Goal: Task Accomplishment & Management: Use online tool/utility

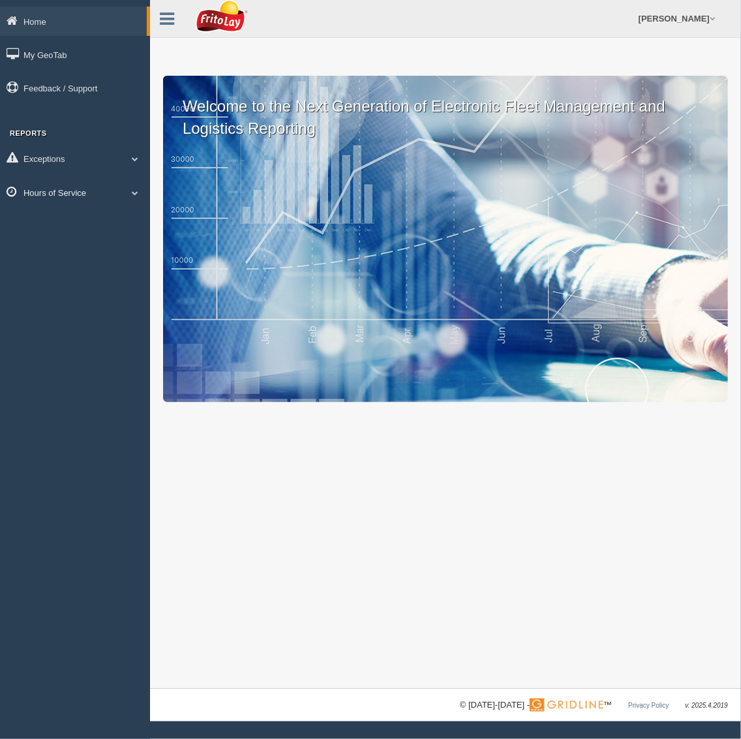
click at [34, 191] on link "Hours of Service" at bounding box center [75, 191] width 150 height 29
click at [46, 222] on link "HOS Explanation Reports" at bounding box center [84, 222] width 123 height 23
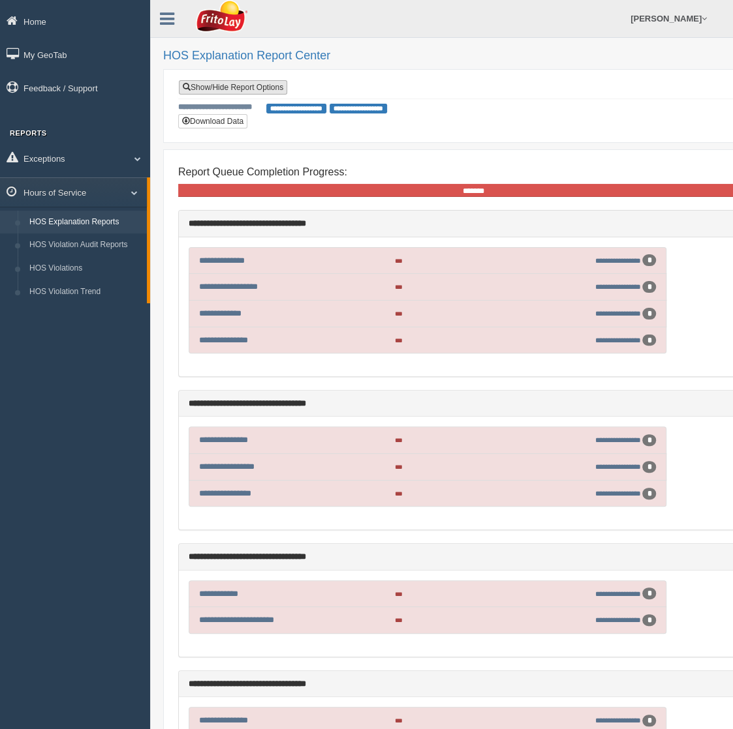
click at [222, 83] on link "Show/Hide Report Options" at bounding box center [233, 87] width 108 height 14
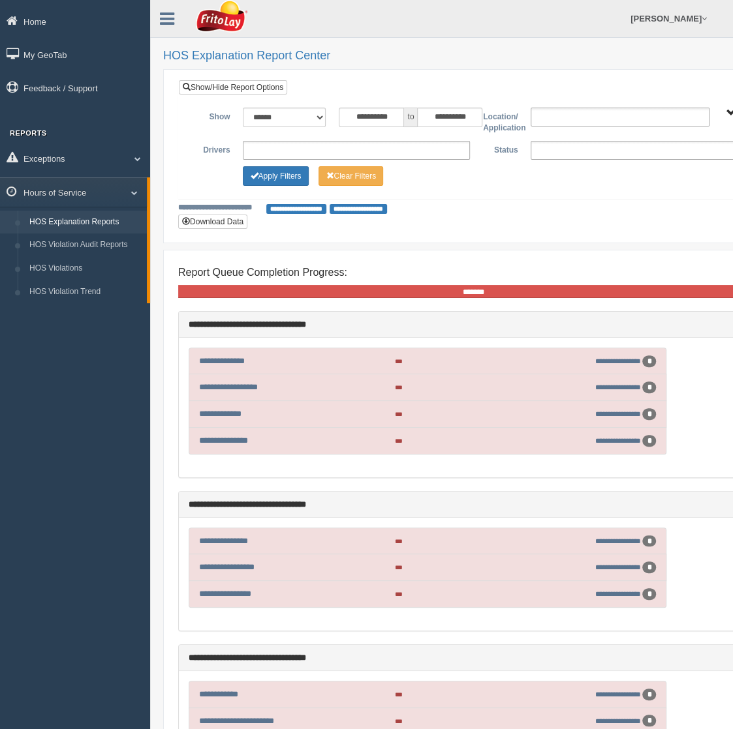
click at [562, 150] on ul at bounding box center [643, 150] width 227 height 19
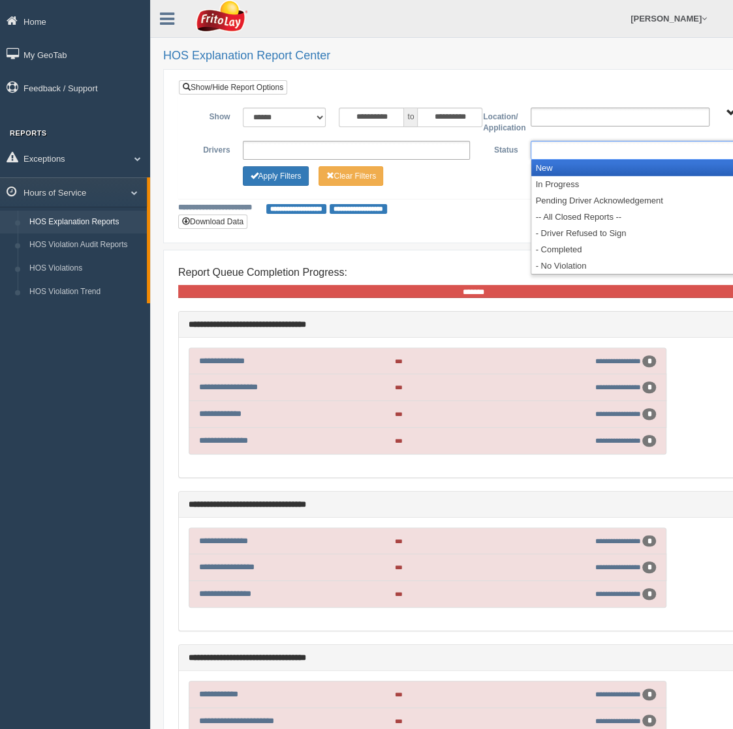
click at [558, 165] on li "New" at bounding box center [644, 168] width 226 height 16
click at [558, 165] on li "In Progress" at bounding box center [644, 168] width 226 height 16
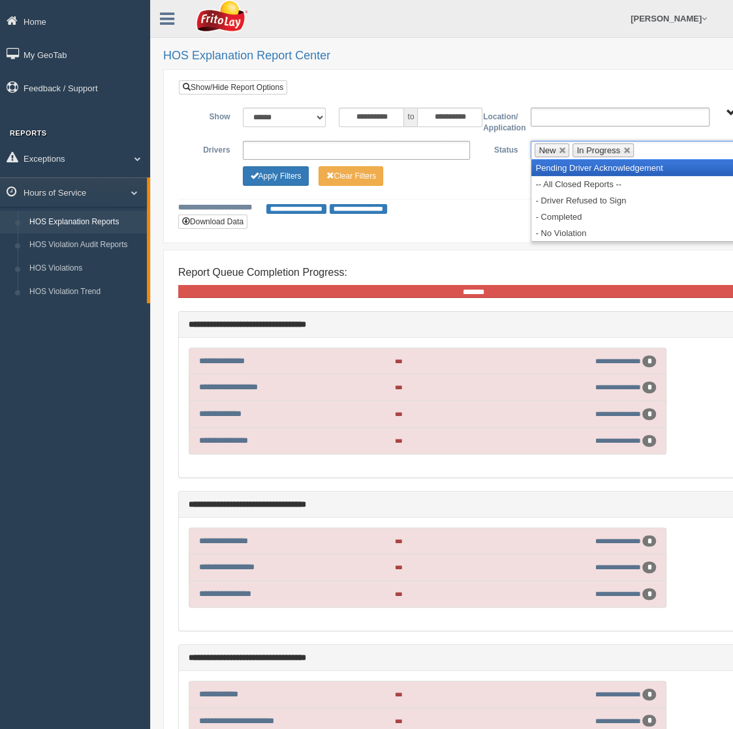
click at [558, 165] on li "Pending Driver Acknowledgement" at bounding box center [644, 168] width 226 height 16
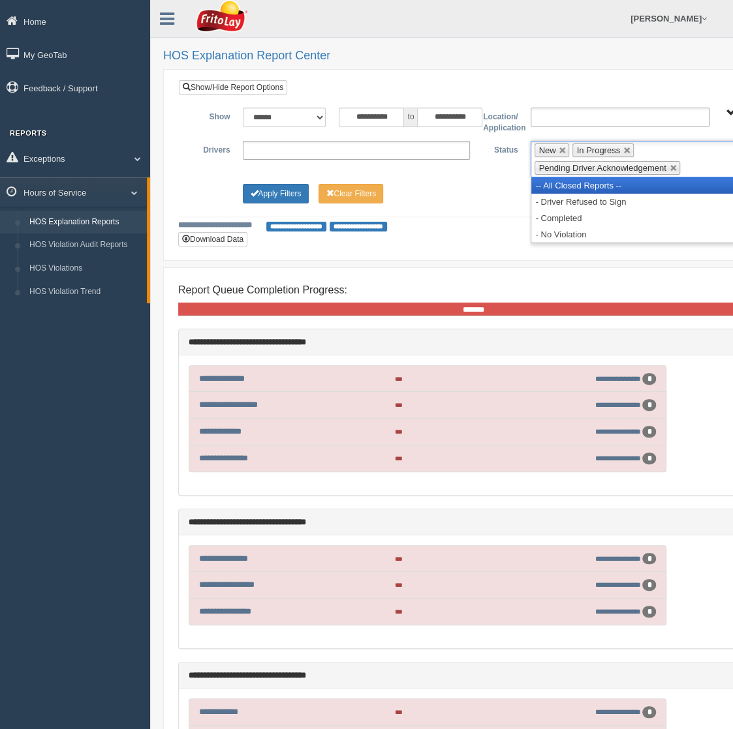
click at [555, 184] on li "-- All Closed Reports --" at bounding box center [644, 185] width 226 height 16
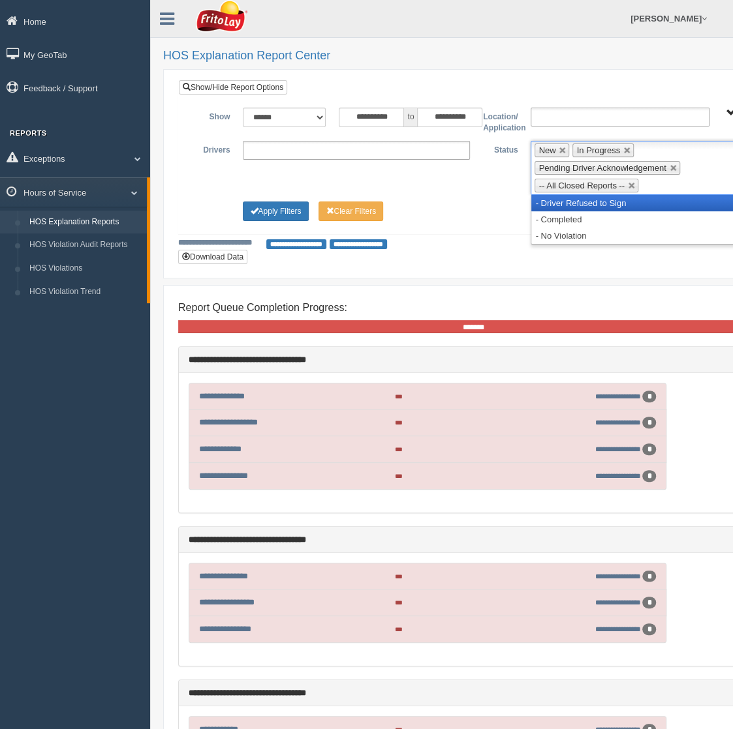
click at [551, 206] on li "- Driver Refused to Sign" at bounding box center [644, 203] width 226 height 16
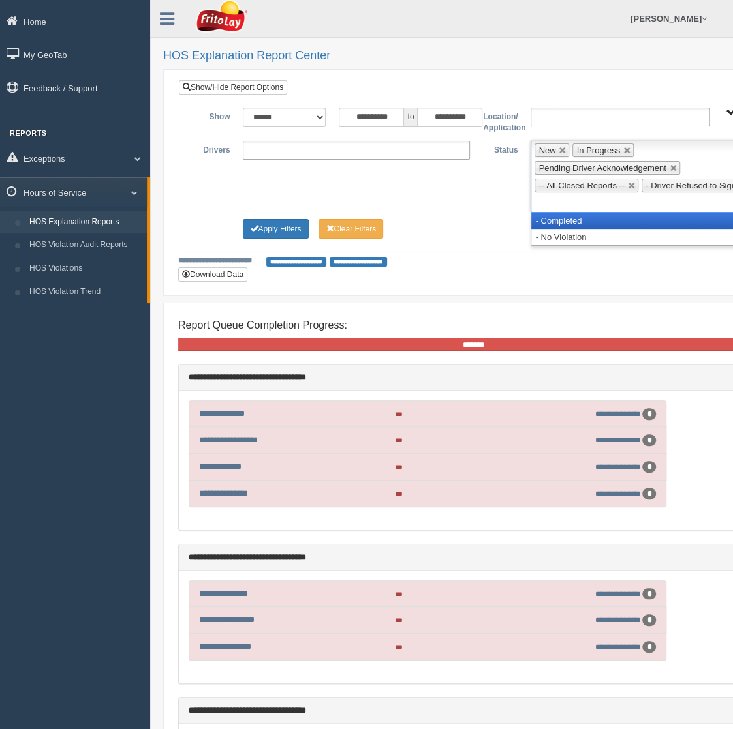
click at [553, 222] on li "- Completed" at bounding box center [644, 221] width 226 height 16
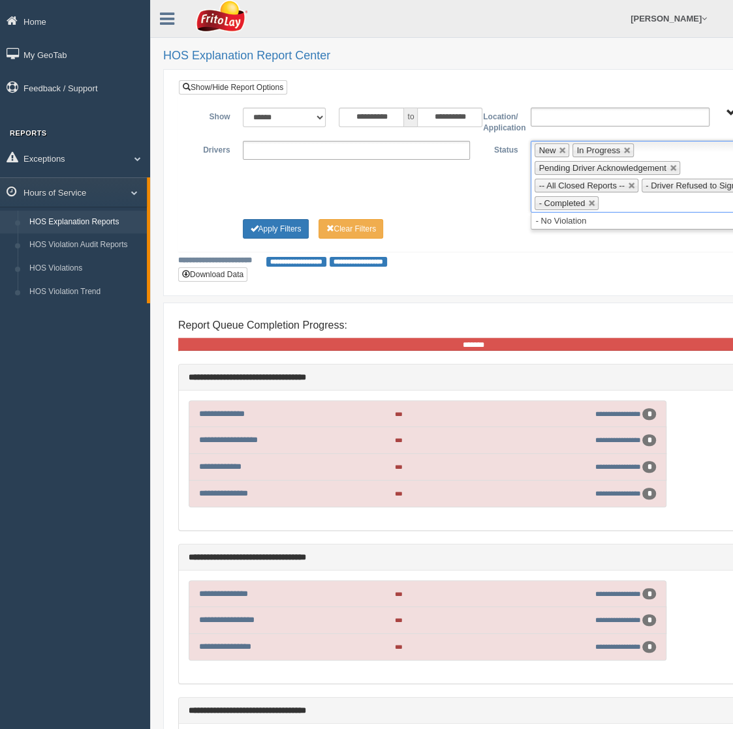
click at [324, 147] on ul "**********" at bounding box center [356, 150] width 227 height 19
